Goal: Task Accomplishment & Management: Manage account settings

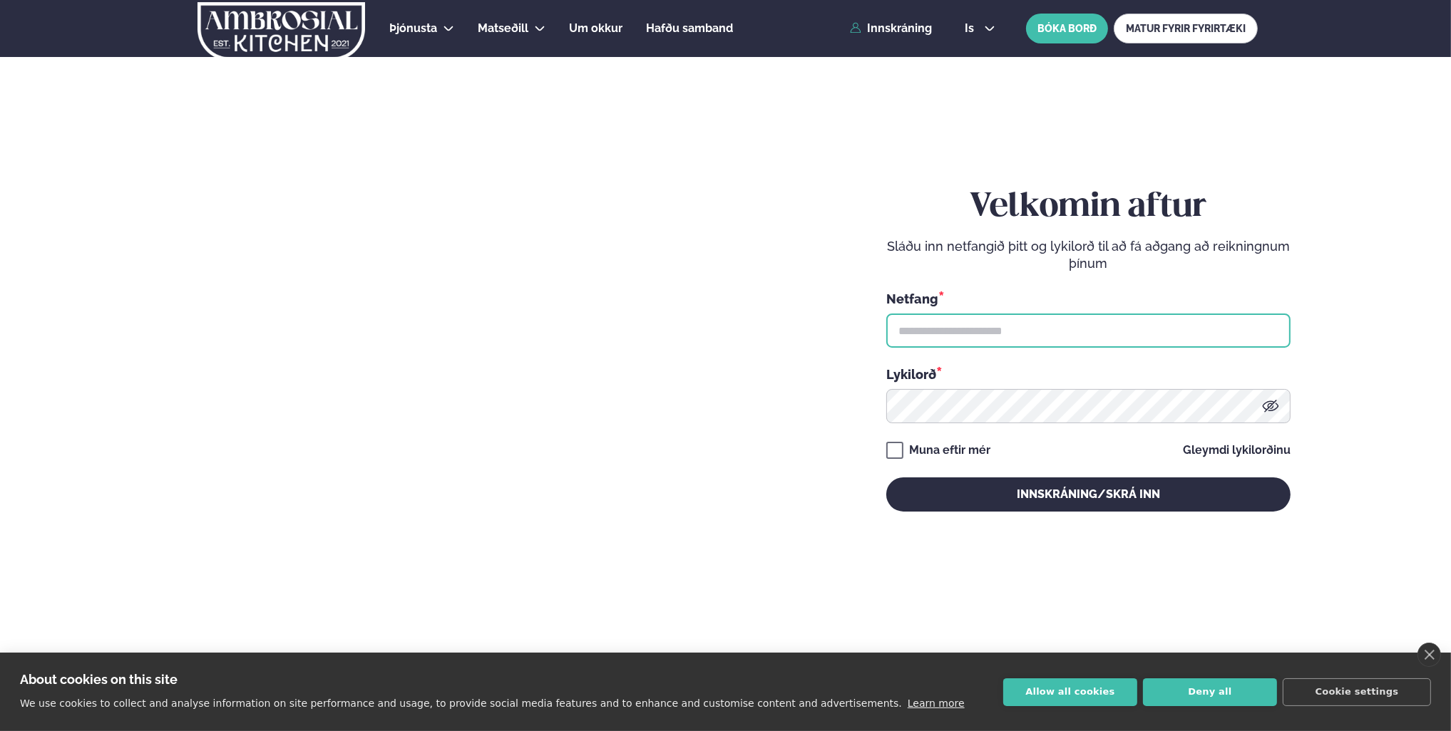
click at [952, 344] on input "text" at bounding box center [1088, 331] width 404 height 34
type input "**********"
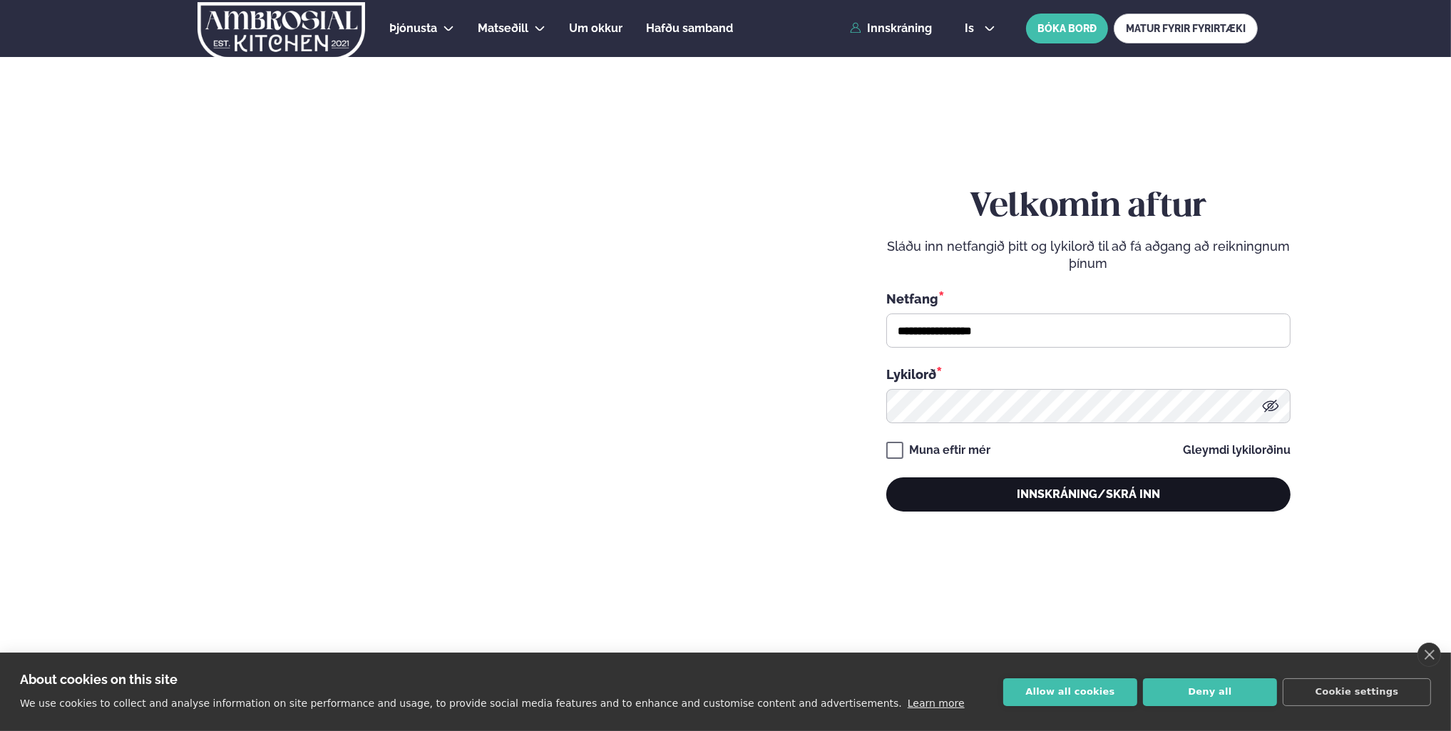
click at [1014, 504] on button "Innskráning/Skrá inn" at bounding box center [1088, 495] width 404 height 34
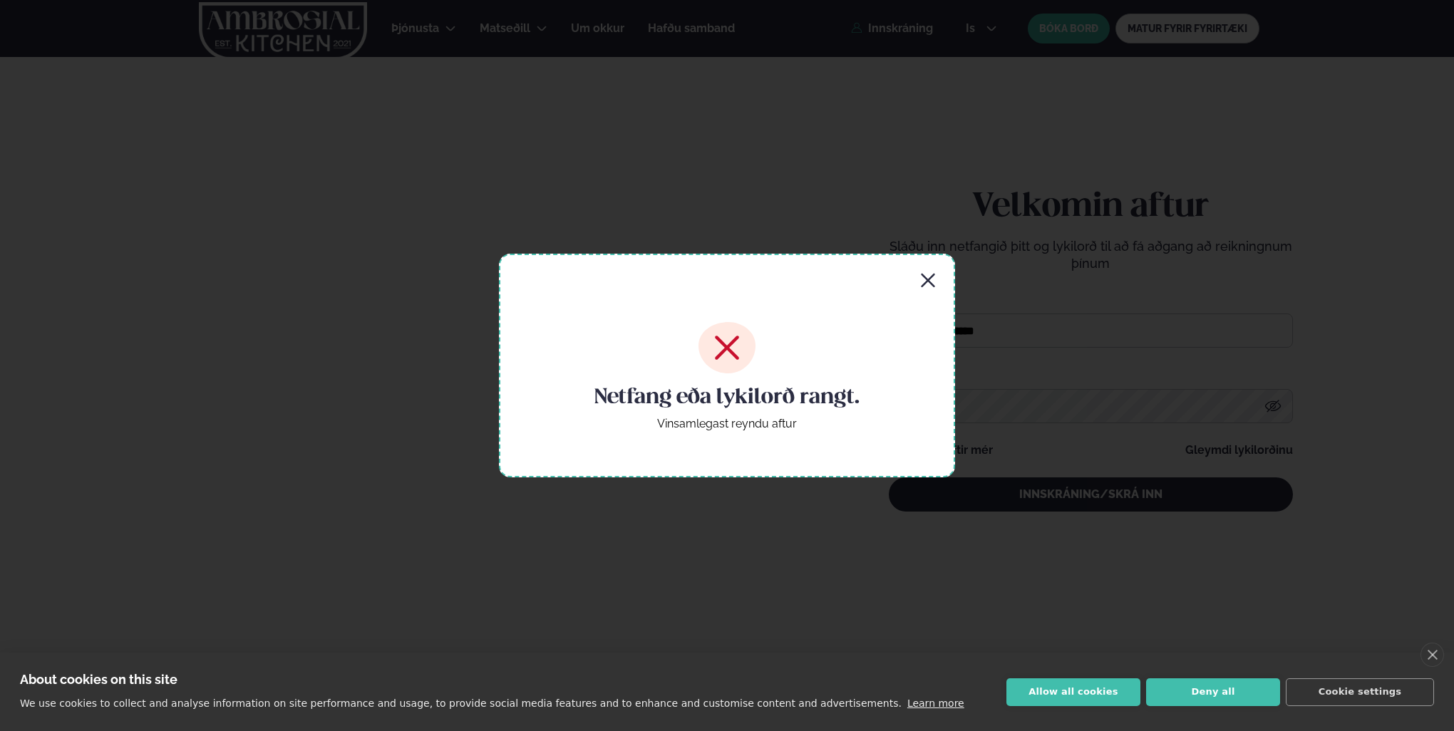
click at [927, 277] on icon "button" at bounding box center [928, 280] width 17 height 17
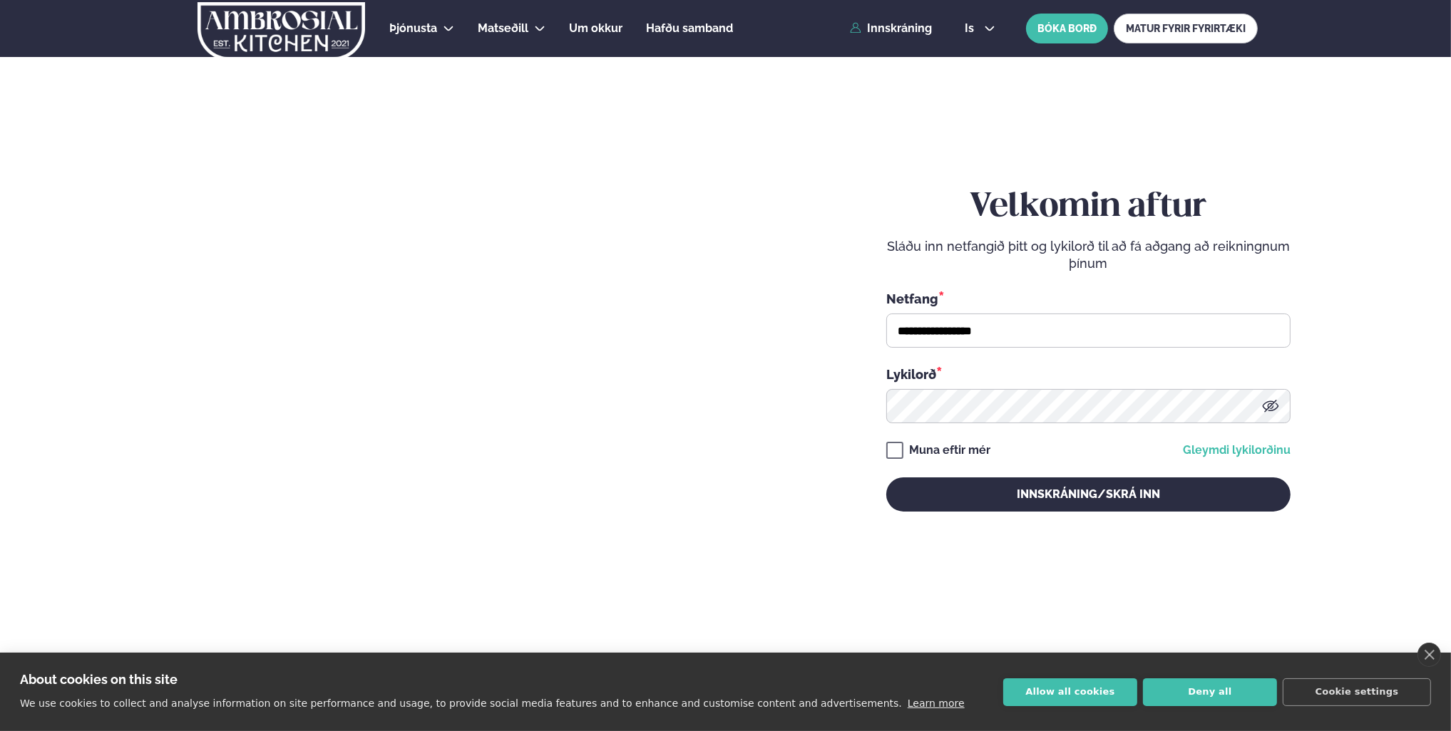
click at [1195, 451] on link "Gleymdi lykilorðinu" at bounding box center [1237, 450] width 108 height 11
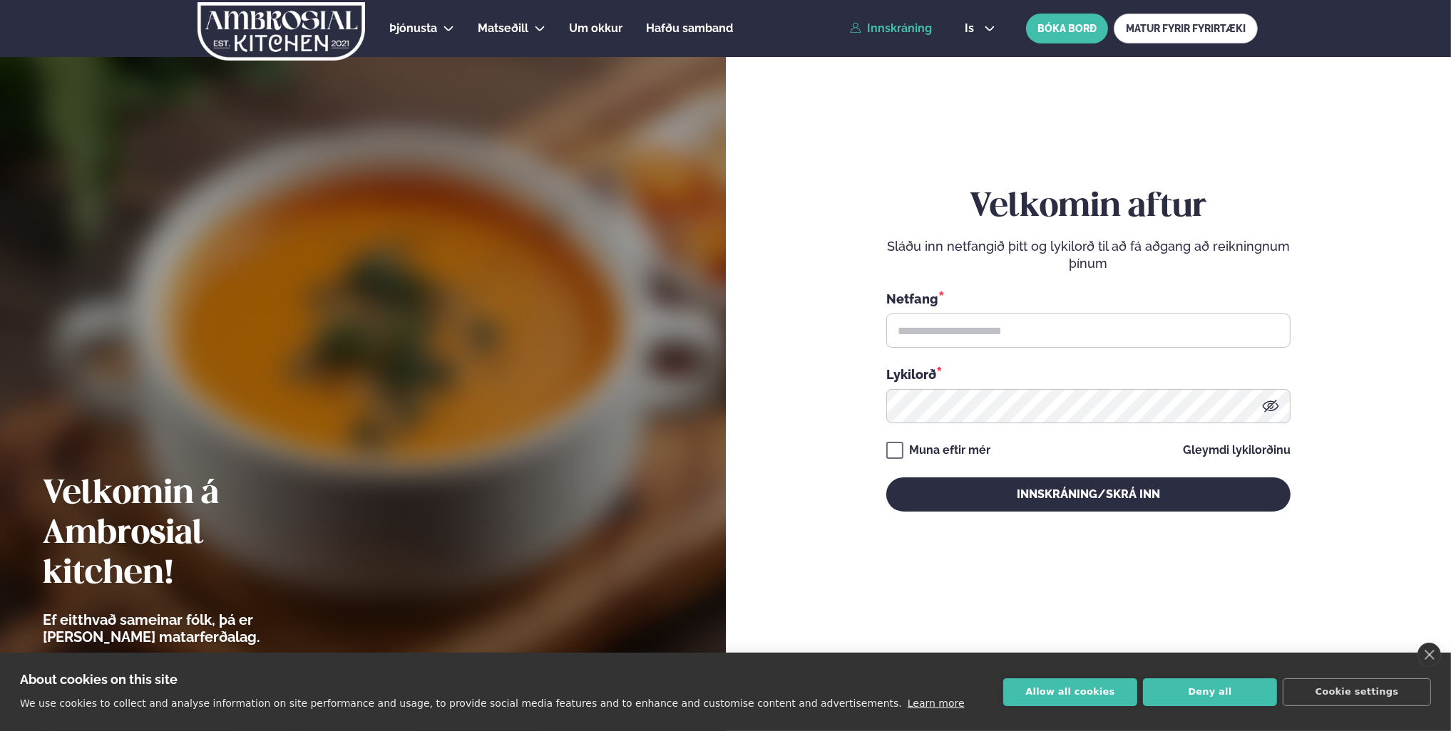
click at [906, 31] on link "Innskráning" at bounding box center [891, 28] width 82 height 13
click at [1081, 694] on button "Allow all cookies" at bounding box center [1070, 693] width 134 height 28
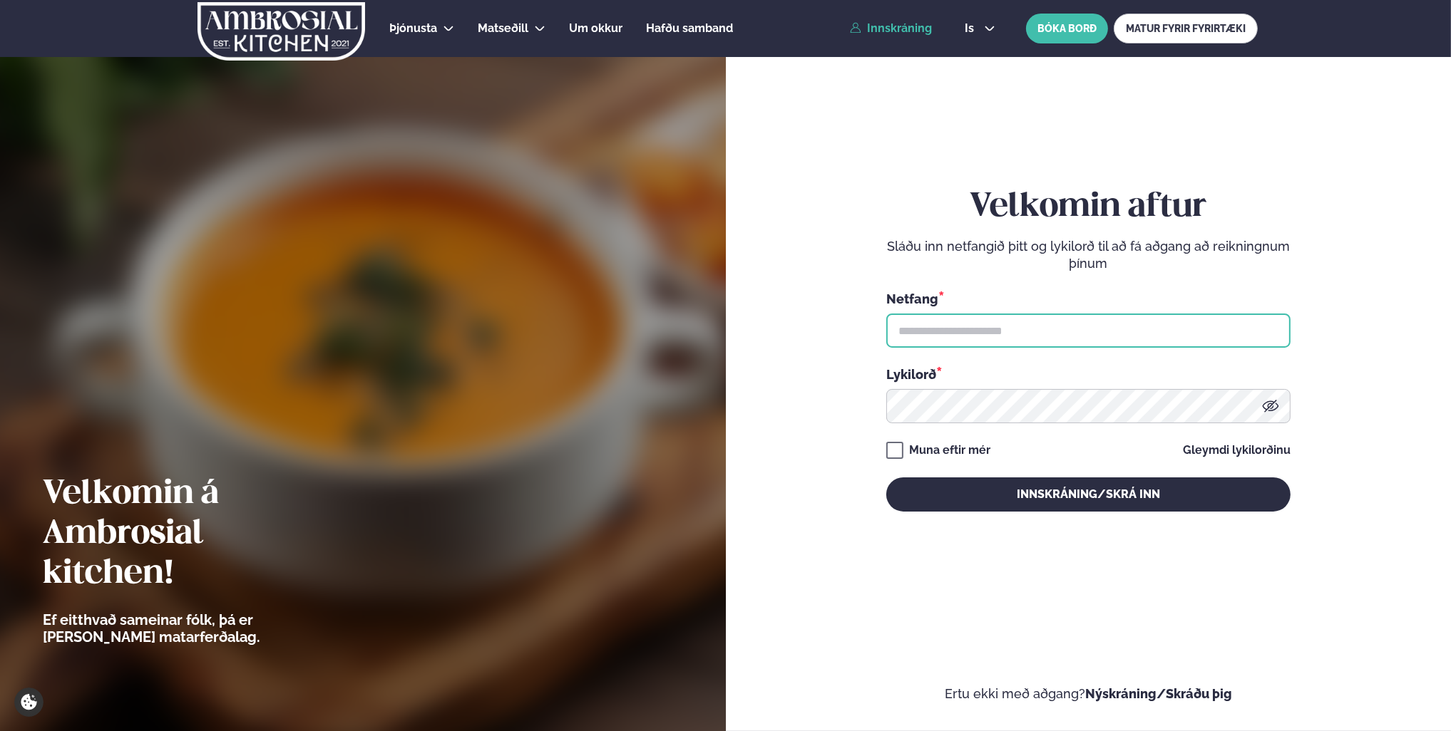
click at [963, 337] on input "text" at bounding box center [1088, 331] width 404 height 34
type input "**********"
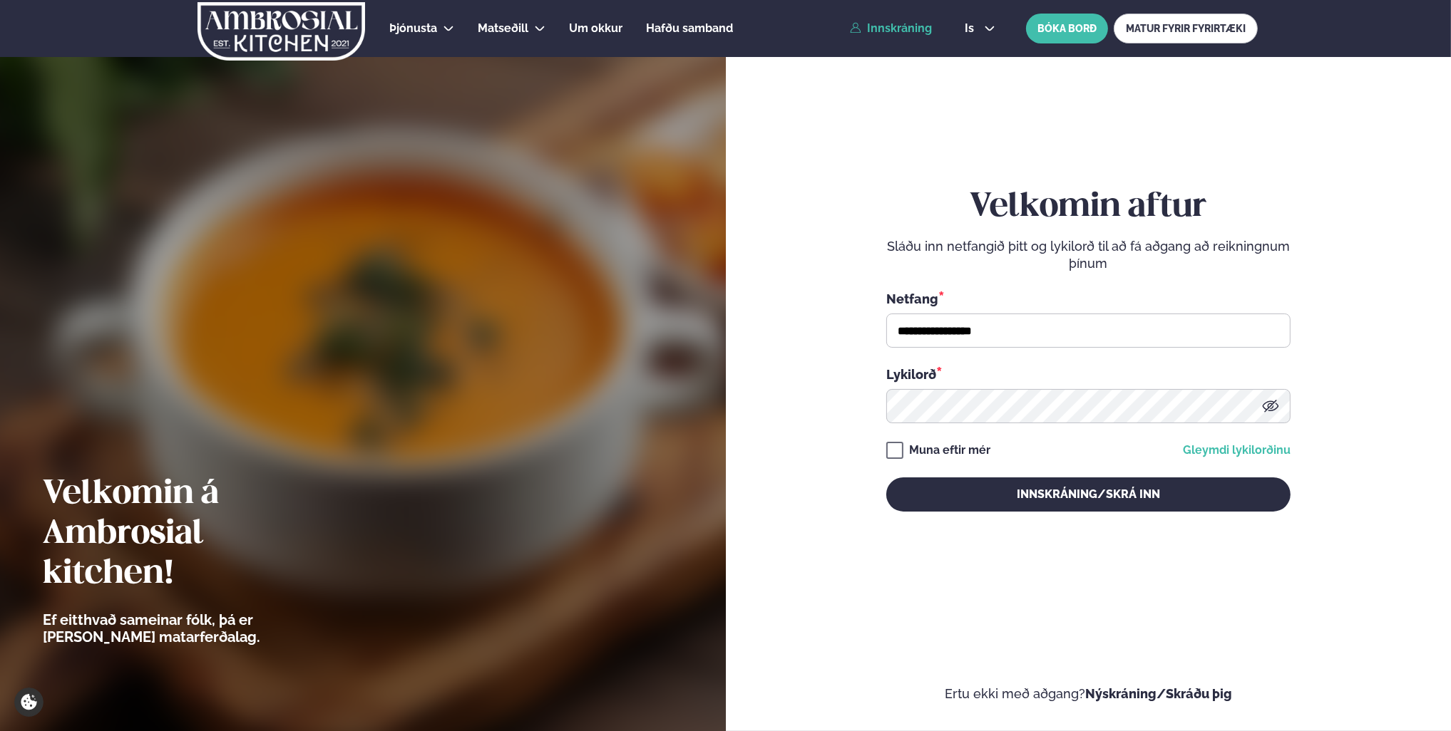
click at [1228, 448] on link "Gleymdi lykilorðinu" at bounding box center [1237, 450] width 108 height 11
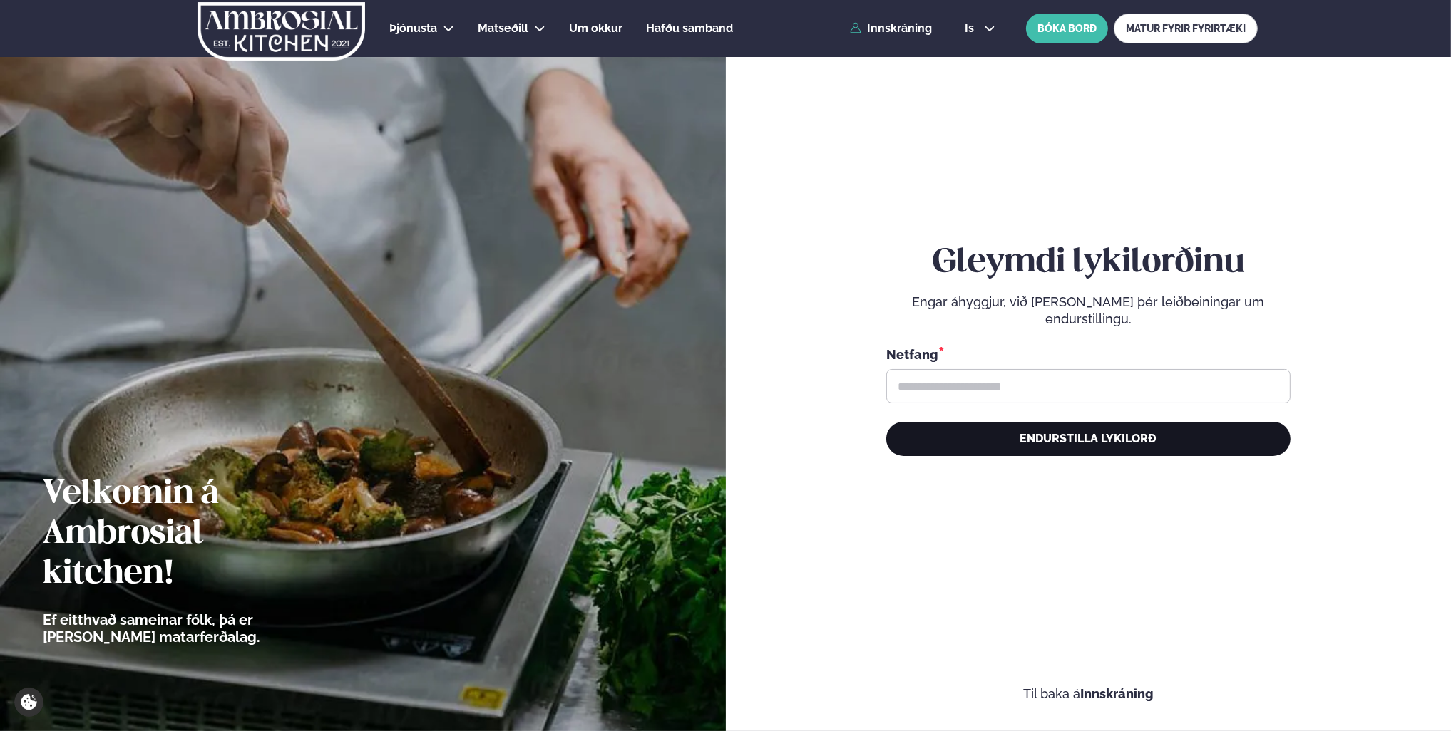
click at [1084, 445] on button "Endurstilla lykilorð" at bounding box center [1088, 439] width 404 height 34
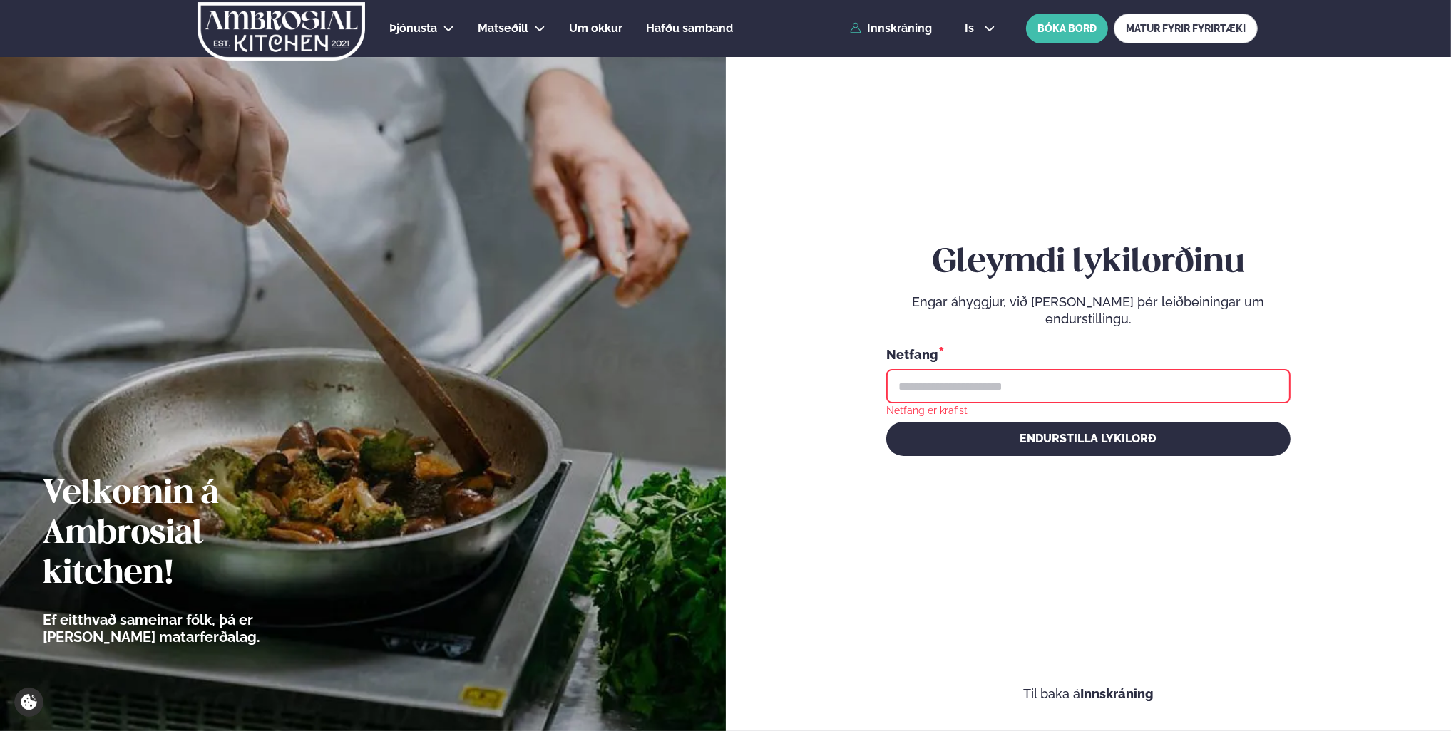
click at [946, 384] on input "text" at bounding box center [1088, 386] width 404 height 34
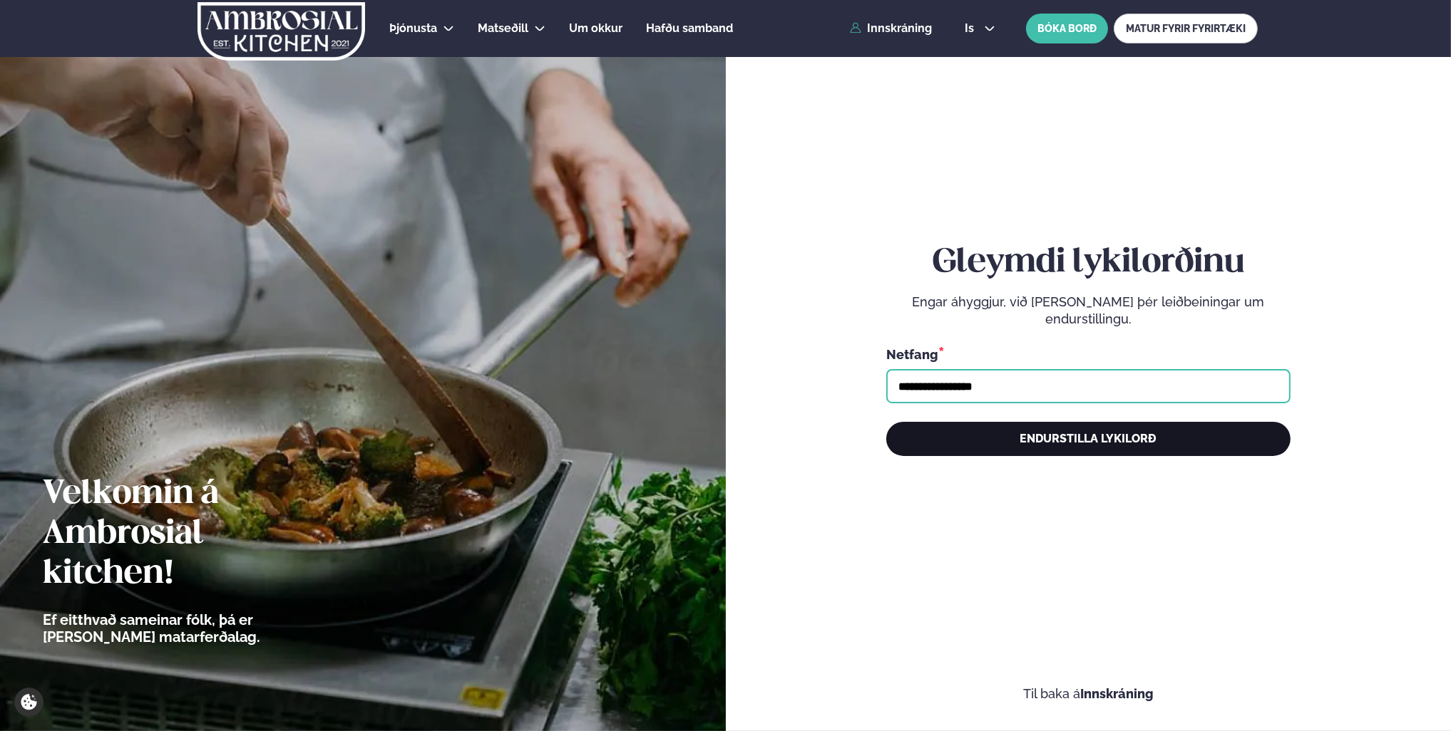
type input "**********"
click at [1024, 438] on button "Endurstilla lykilorð" at bounding box center [1088, 439] width 404 height 34
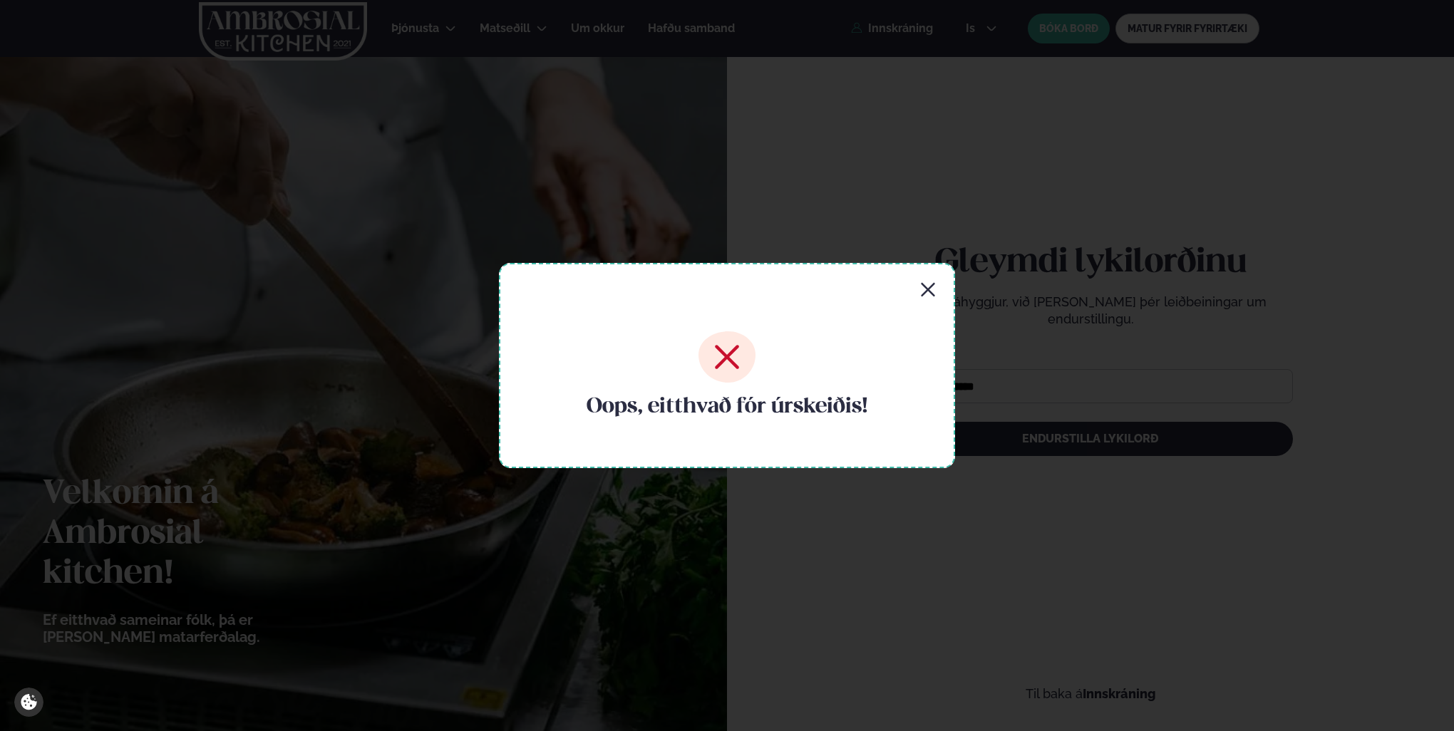
click at [935, 289] on icon "button" at bounding box center [928, 290] width 17 height 17
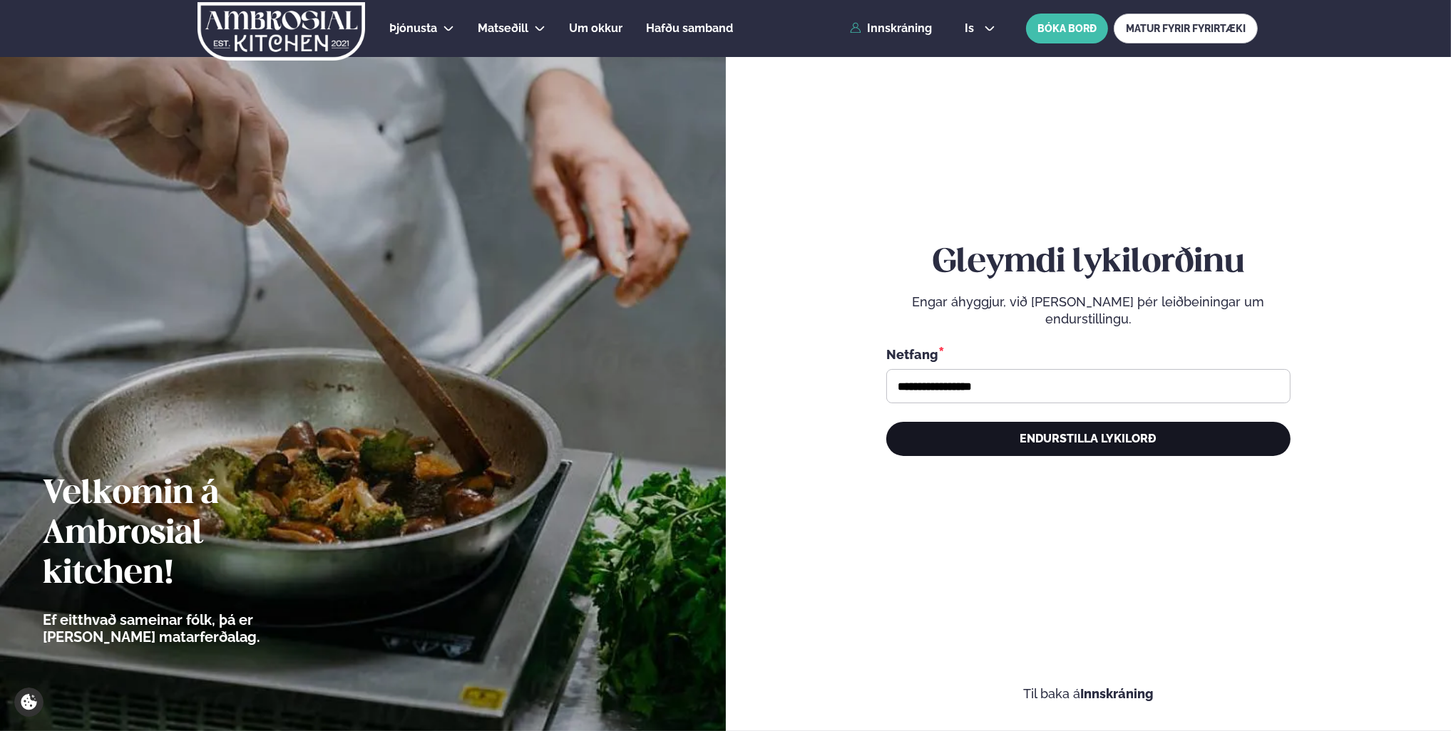
click at [999, 438] on button "Endurstilla lykilorð" at bounding box center [1088, 439] width 404 height 34
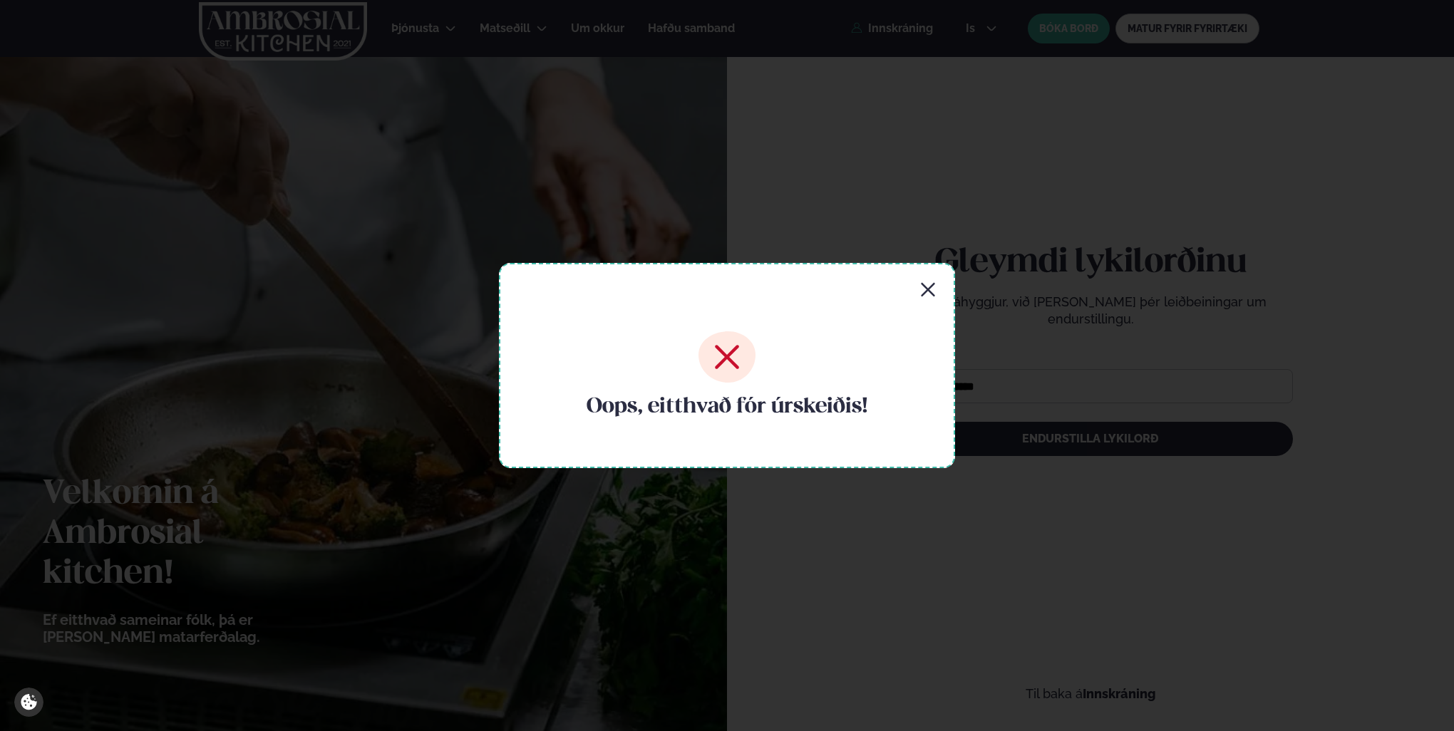
click at [938, 291] on div "Oops, eitthvað fór úrskeiðis!" at bounding box center [727, 365] width 456 height 205
click at [935, 290] on icon "button" at bounding box center [928, 290] width 17 height 17
